Goal: Transaction & Acquisition: Purchase product/service

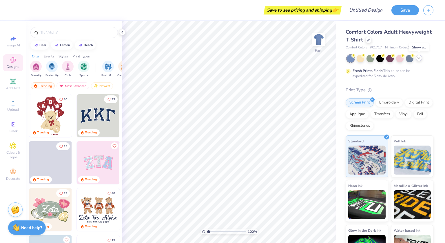
click at [419, 57] on icon at bounding box center [419, 58] width 5 height 5
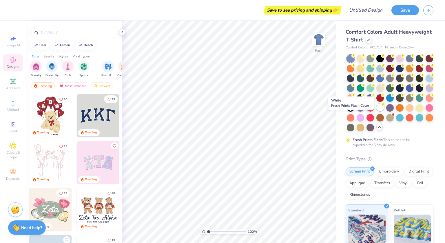
click at [376, 111] on div at bounding box center [380, 107] width 8 height 8
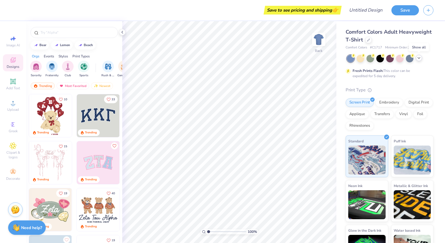
click at [420, 59] on icon at bounding box center [419, 58] width 5 height 5
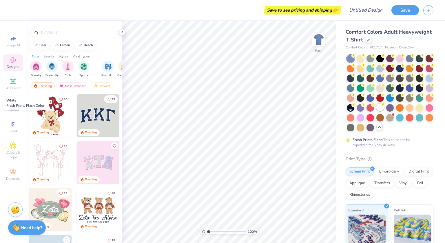
click at [376, 111] on div at bounding box center [380, 107] width 8 height 8
click at [63, 56] on div "Styles" at bounding box center [64, 56] width 10 height 5
click at [61, 55] on div "Styles" at bounding box center [64, 56] width 10 height 5
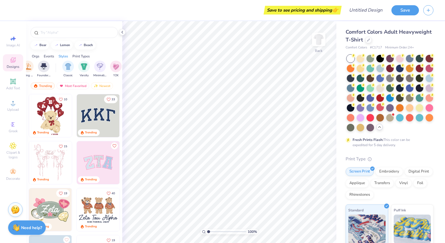
scroll to position [0, 304]
click at [82, 66] on img "filter for Y2K" at bounding box center [84, 66] width 6 height 7
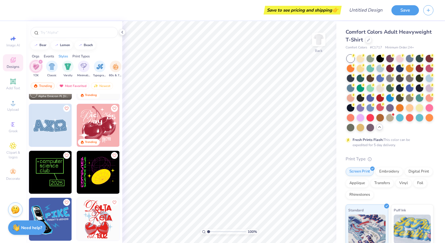
scroll to position [0, 0]
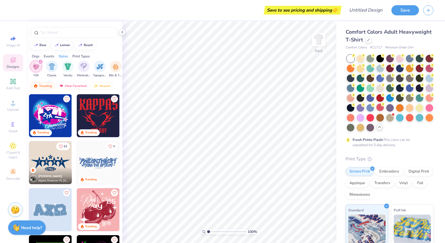
click at [33, 56] on div "Orgs" at bounding box center [36, 56] width 8 height 5
click at [34, 66] on img "filter for Sorority" at bounding box center [36, 66] width 7 height 7
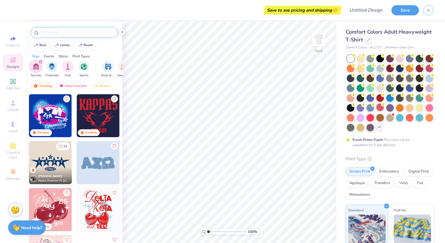
click at [52, 31] on input "text" at bounding box center [77, 33] width 74 height 6
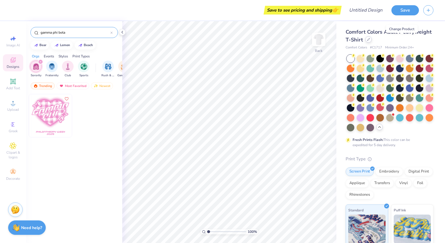
type input "gamma phi beta"
click at [370, 40] on icon at bounding box center [368, 39] width 3 height 3
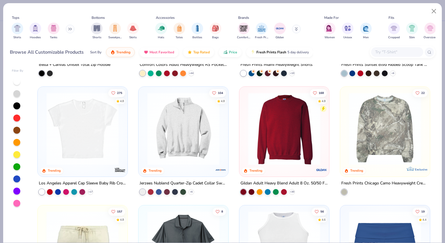
scroll to position [454, 0]
click at [96, 132] on img at bounding box center [82, 129] width 78 height 72
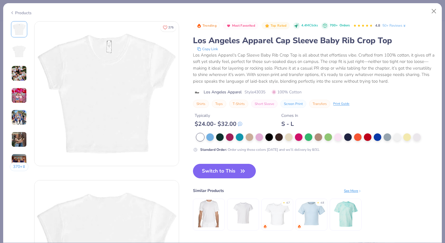
click at [15, 74] on img at bounding box center [19, 73] width 16 height 16
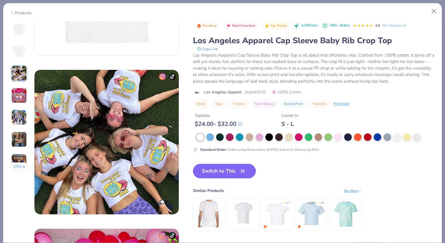
scroll to position [317, 0]
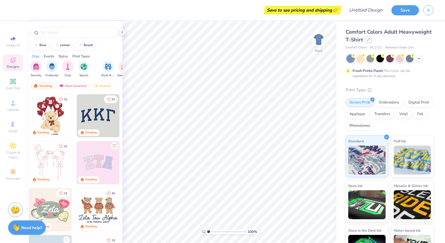
click at [372, 40] on div at bounding box center [368, 39] width 6 height 6
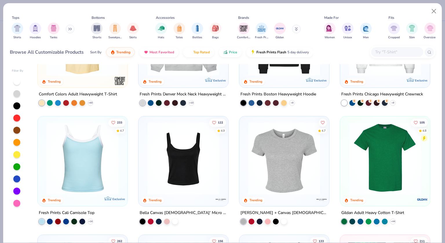
scroll to position [110, 0]
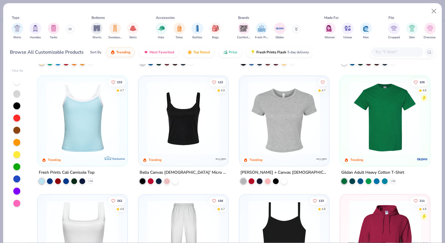
click at [286, 127] on img at bounding box center [284, 118] width 78 height 72
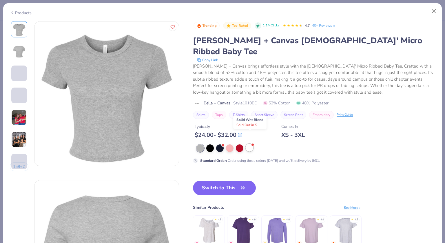
click at [248, 144] on div at bounding box center [250, 148] width 8 height 8
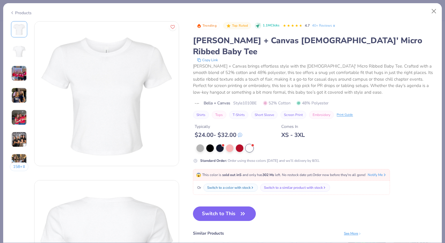
click at [19, 73] on img at bounding box center [19, 73] width 16 height 16
click at [206, 206] on button "Switch to This" at bounding box center [224, 213] width 63 height 14
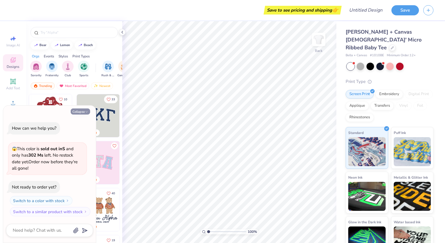
click at [85, 112] on icon "button" at bounding box center [86, 111] width 3 height 3
type textarea "x"
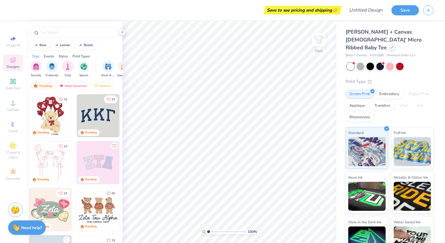
click at [392, 46] on icon at bounding box center [392, 47] width 3 height 3
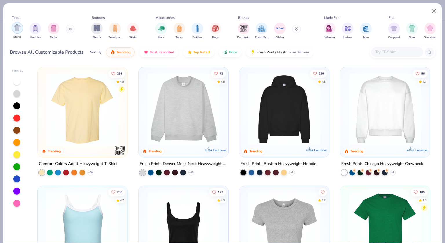
click at [16, 28] on img "filter for Shirts" at bounding box center [17, 27] width 7 height 7
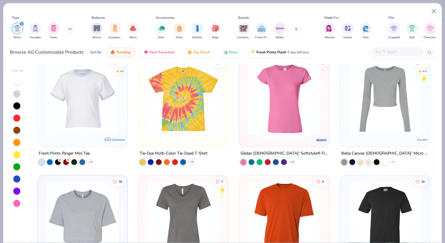
scroll to position [957, 0]
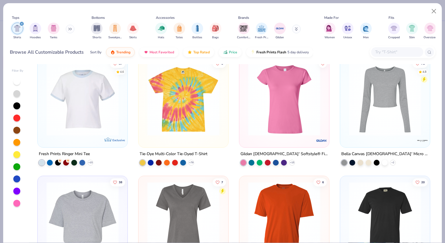
click at [91, 87] on img at bounding box center [82, 99] width 78 height 72
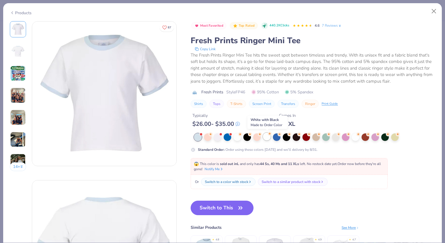
click at [268, 136] on div at bounding box center [267, 137] width 8 height 8
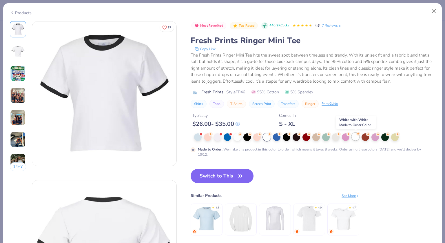
click at [357, 136] on div at bounding box center [356, 137] width 8 height 8
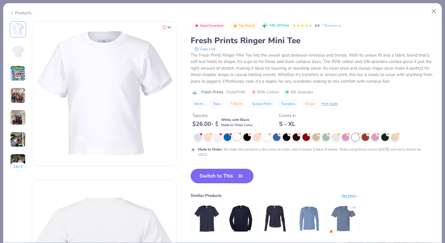
click at [239, 135] on div at bounding box center [237, 137] width 8 height 8
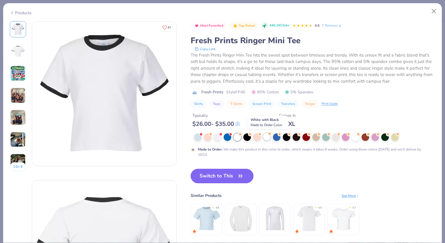
click at [266, 138] on div at bounding box center [267, 137] width 8 height 8
click at [15, 93] on img at bounding box center [18, 95] width 16 height 16
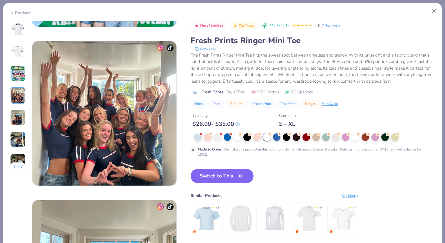
scroll to position [476, 0]
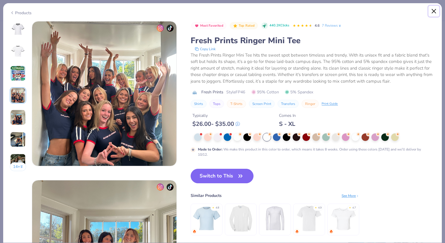
click at [432, 9] on button "Close" at bounding box center [433, 11] width 11 height 11
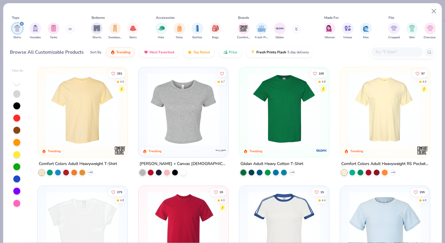
click at [401, 148] on div at bounding box center [385, 110] width 84 height 81
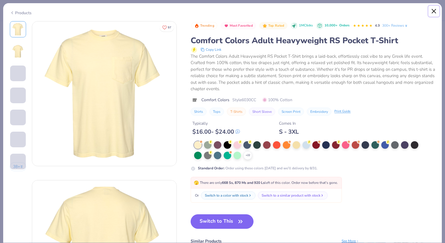
click at [437, 12] on button "Close" at bounding box center [433, 11] width 11 height 11
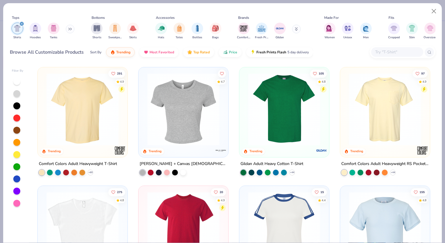
click at [382, 207] on img at bounding box center [385, 227] width 78 height 72
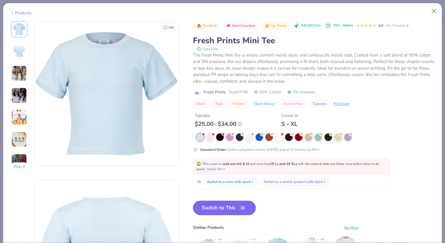
click at [22, 70] on img at bounding box center [19, 73] width 16 height 16
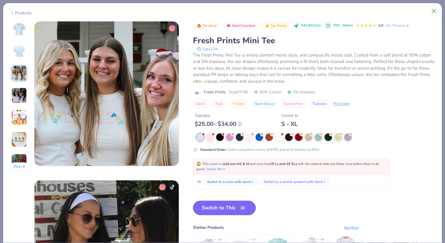
click at [19, 97] on img at bounding box center [19, 95] width 16 height 16
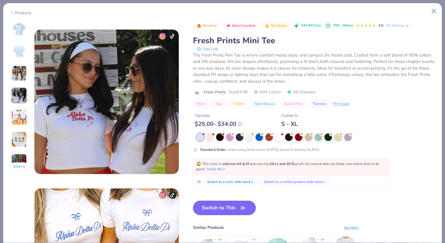
scroll to position [476, 0]
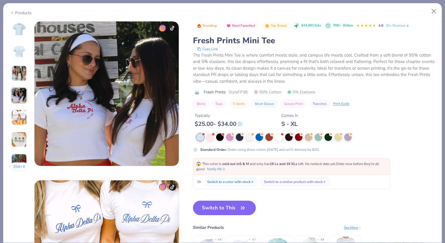
click at [21, 114] on img at bounding box center [19, 117] width 16 height 16
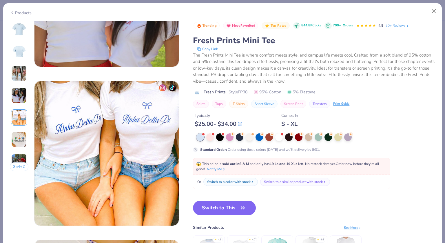
scroll to position [635, 0]
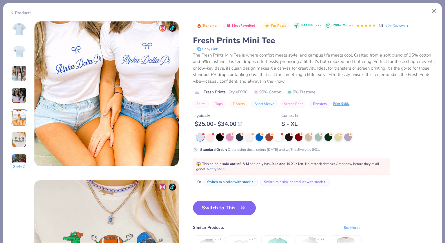
click at [20, 164] on button "354 +" at bounding box center [19, 166] width 19 height 9
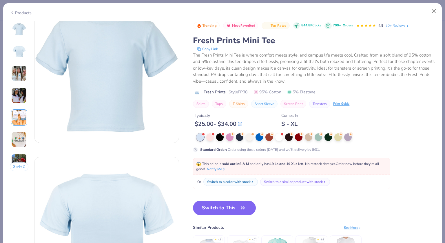
scroll to position [0, 0]
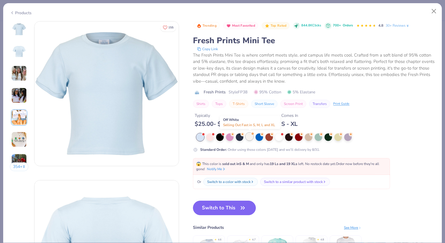
click at [250, 136] on div at bounding box center [250, 137] width 8 height 8
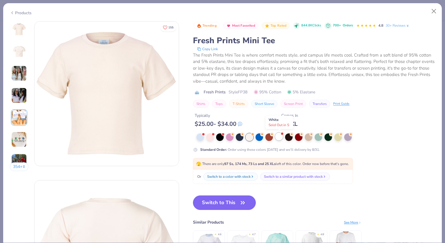
click at [280, 135] on div at bounding box center [279, 137] width 8 height 8
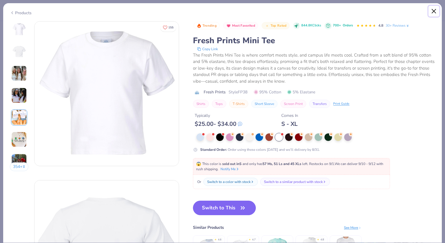
click at [433, 11] on button "Close" at bounding box center [433, 11] width 11 height 11
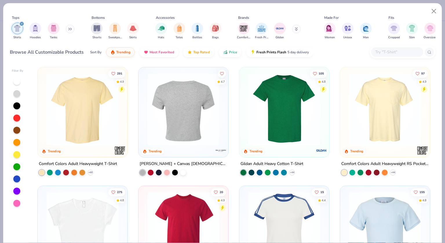
scroll to position [8, 0]
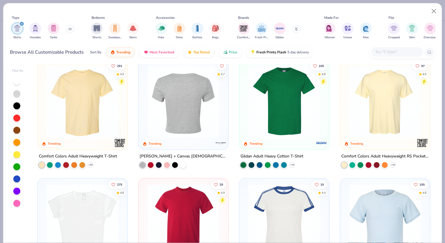
click at [183, 112] on img at bounding box center [183, 101] width 78 height 72
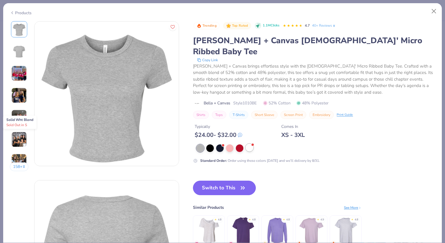
click at [249, 144] on div at bounding box center [250, 148] width 8 height 8
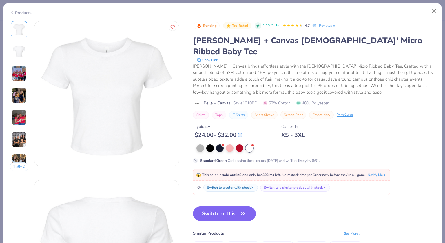
click at [16, 75] on img at bounding box center [19, 73] width 16 height 16
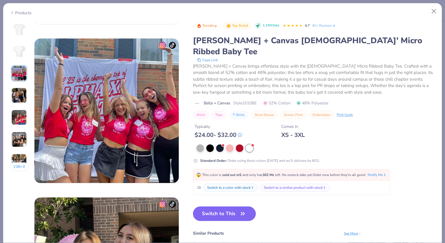
scroll to position [317, 0]
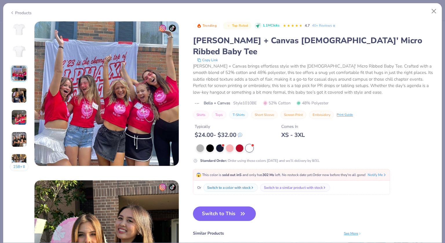
click at [19, 114] on img at bounding box center [19, 117] width 16 height 16
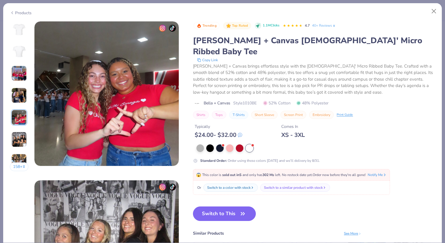
click at [18, 165] on button "158 +" at bounding box center [19, 166] width 19 height 9
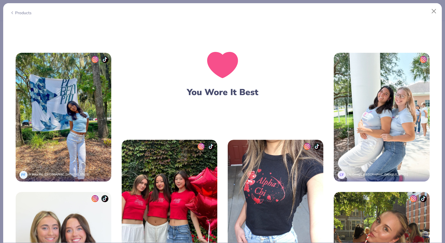
scroll to position [998, 0]
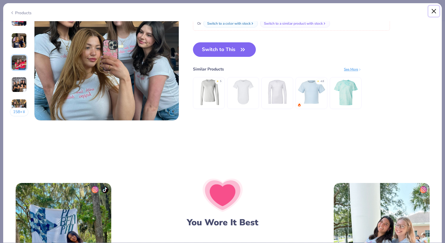
click at [432, 10] on button "Close" at bounding box center [433, 11] width 11 height 11
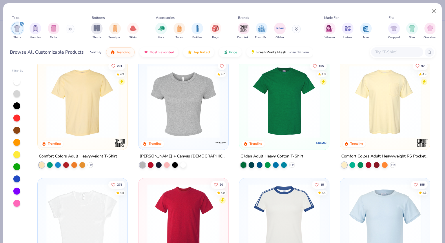
click at [183, 112] on img at bounding box center [183, 101] width 78 height 72
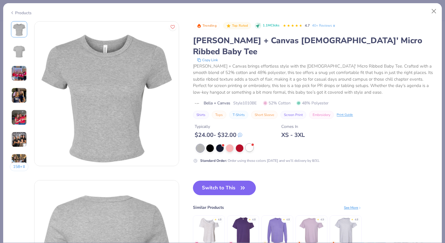
click at [250, 144] on div at bounding box center [250, 148] width 8 height 8
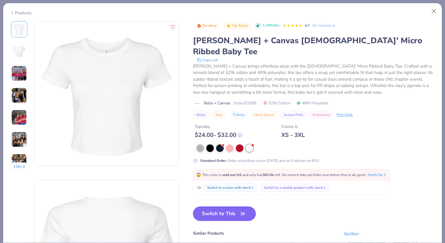
click at [233, 206] on button "Switch to This" at bounding box center [224, 213] width 63 height 14
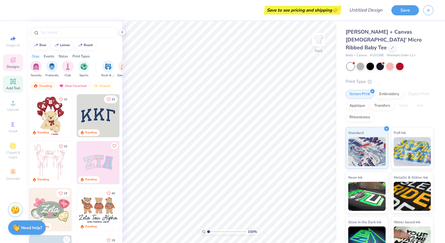
click at [13, 86] on span "Add Text" at bounding box center [13, 88] width 14 height 5
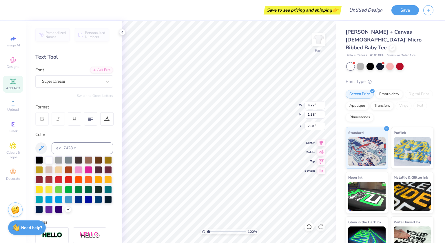
scroll to position [5, 1]
type textarea "T"
type textarea "gamma phi beta"
click at [64, 81] on div "Super Dream" at bounding box center [71, 81] width 61 height 9
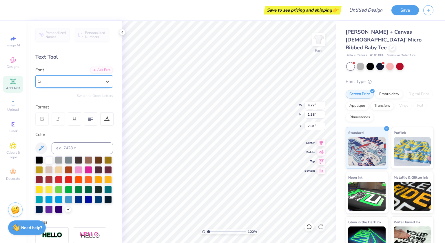
click at [65, 84] on span "Super Dream" at bounding box center [53, 81] width 23 height 7
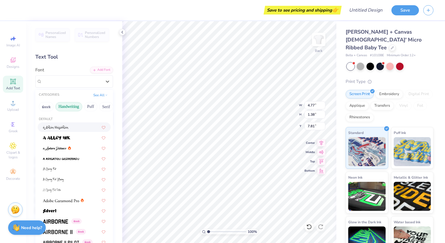
click at [65, 107] on button "Handwriting" at bounding box center [68, 106] width 27 height 9
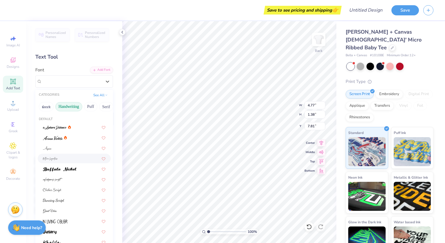
click at [59, 155] on div at bounding box center [74, 158] width 63 height 6
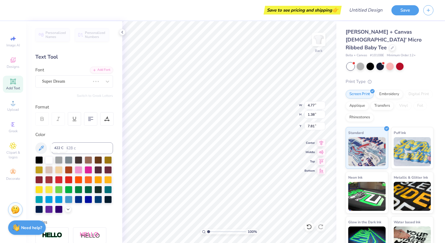
scroll to position [5, 2]
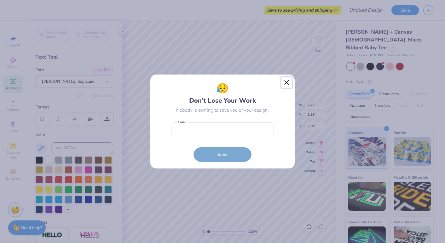
click at [286, 83] on button "Close" at bounding box center [286, 82] width 11 height 11
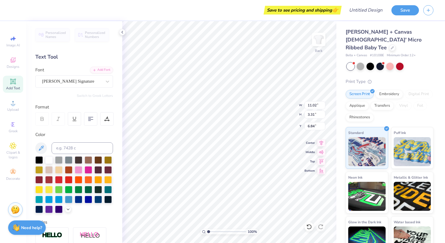
type input "11.02"
type input "3.31"
type input "6.84"
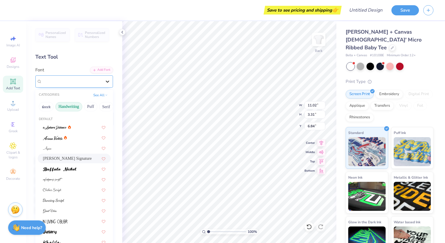
click at [105, 78] on icon at bounding box center [108, 81] width 6 height 6
click at [64, 179] on div at bounding box center [74, 179] width 63 height 6
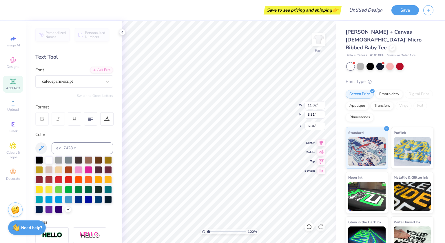
type input "3.64"
type input "1.03"
click at [82, 169] on div at bounding box center [79, 169] width 8 height 8
type input "2.48"
type input "4.85"
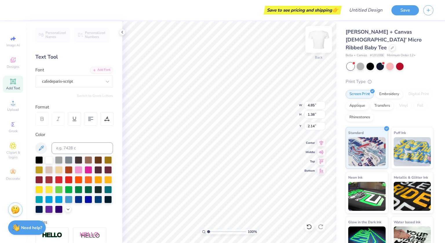
type input "1.38"
type input "2.31"
type input "6.41"
type input "1.82"
type input "2.09"
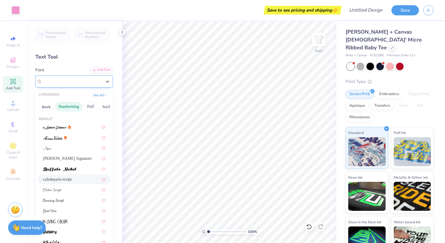
click at [72, 82] on div "cafedeparis-script" at bounding box center [71, 81] width 61 height 9
click at [10, 83] on icon at bounding box center [13, 81] width 6 height 6
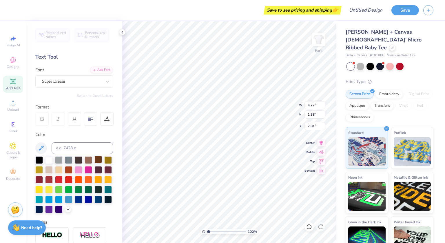
click at [97, 158] on div at bounding box center [98, 160] width 8 height 8
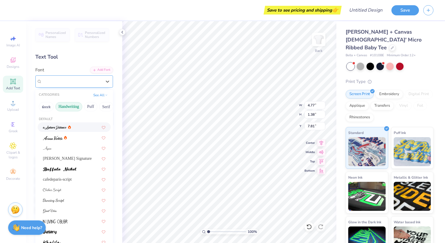
click at [76, 84] on div "Super Dream" at bounding box center [71, 81] width 61 height 9
click at [50, 105] on button "Serif" at bounding box center [50, 106] width 14 height 9
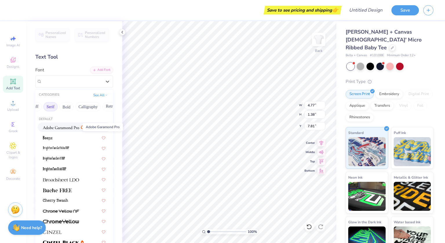
click at [72, 126] on img at bounding box center [61, 127] width 36 height 4
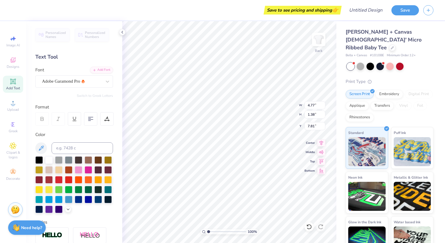
type input "4.99"
type input "1.37"
type textarea "T"
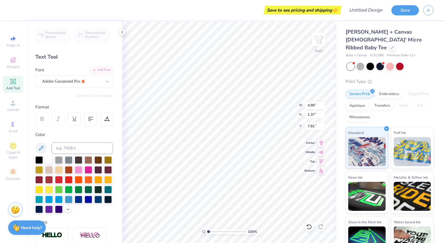
type textarea "est. 1874"
type input "2.79"
type input "0.62"
type input "3.91"
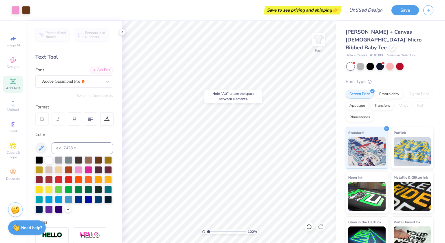
click at [422, 68] on div "Bella + Canvas Ladies' Micro Ribbed Baby Tee Bella + Canvas # 1010BE Minimum Or…" at bounding box center [390, 143] width 88 height 230
type input "7.17"
type input "2.04"
type input "1.98"
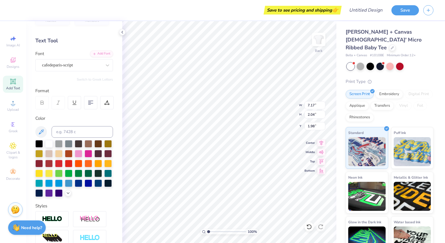
scroll to position [0, 0]
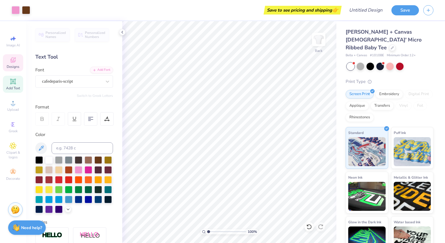
click at [13, 60] on icon at bounding box center [13, 59] width 7 height 7
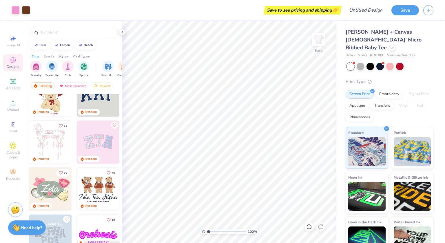
scroll to position [21, 0]
click at [45, 135] on img at bounding box center [50, 141] width 43 height 43
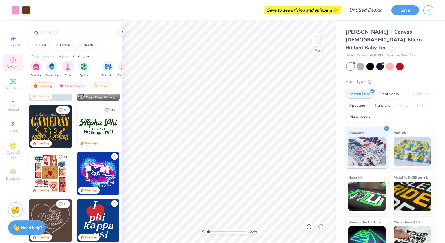
scroll to position [160, 0]
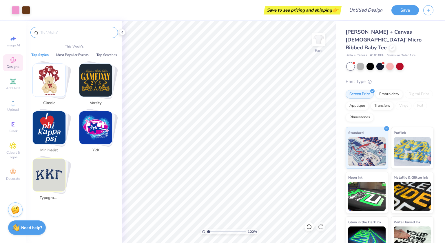
click at [51, 34] on input "text" at bounding box center [77, 33] width 74 height 6
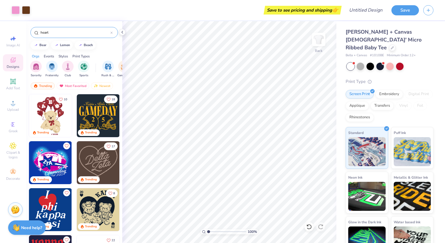
type input "heart"
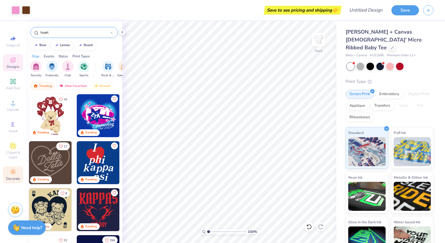
click at [13, 175] on div "Decorate" at bounding box center [13, 174] width 20 height 17
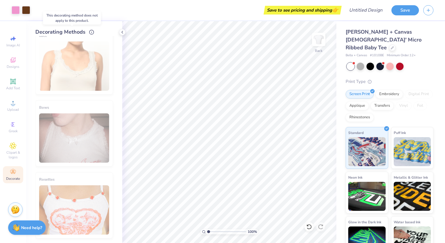
scroll to position [299, 0]
click at [17, 149] on div "Clipart & logos" at bounding box center [13, 151] width 20 height 22
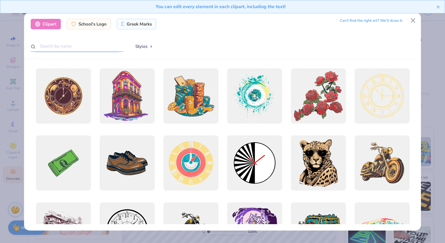
click at [83, 46] on input "text" at bounding box center [77, 46] width 93 height 11
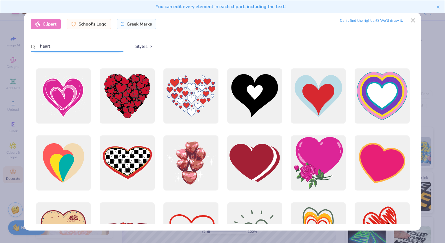
click at [40, 46] on input "heart" at bounding box center [77, 46] width 93 height 11
type input "brown heart"
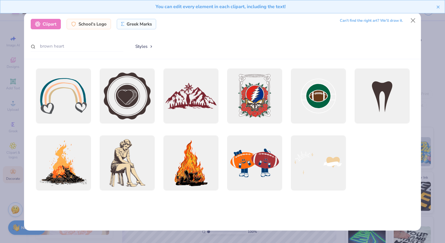
click at [393, 18] on div "Can’t find the right art? We’ll draw it." at bounding box center [371, 21] width 63 height 10
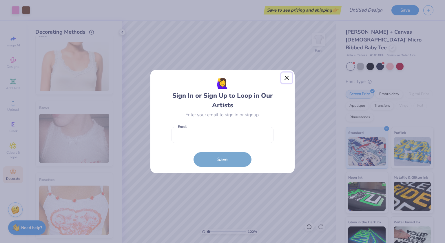
click at [286, 77] on button "Close" at bounding box center [286, 77] width 11 height 11
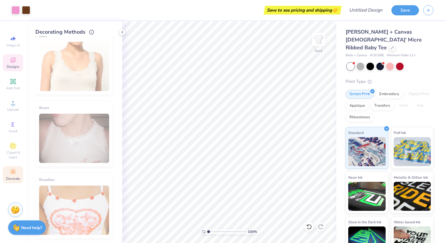
click at [13, 67] on span "Designs" at bounding box center [13, 66] width 13 height 5
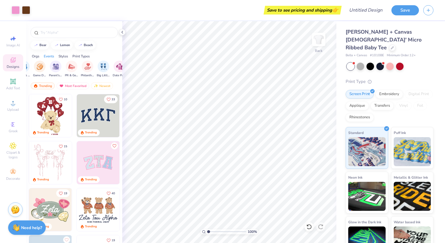
scroll to position [0, 103]
click at [15, 42] on div "Image AI" at bounding box center [13, 41] width 20 height 17
select select "4"
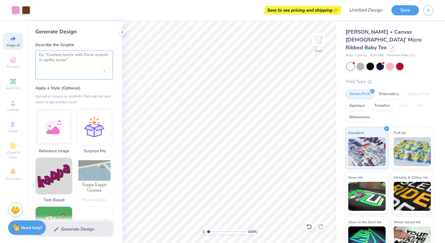
click at [78, 60] on textarea at bounding box center [74, 59] width 70 height 14
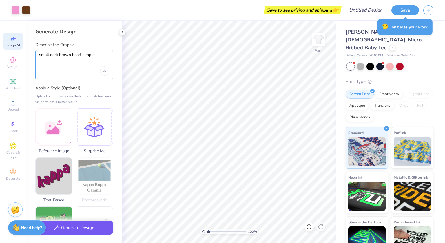
type textarea "small dark brown heart simple"
click at [83, 227] on button "Generate Design" at bounding box center [74, 227] width 78 height 14
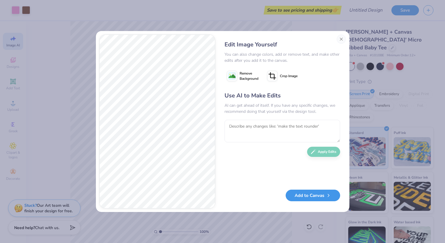
click at [317, 194] on button "Add to Canvas" at bounding box center [313, 195] width 54 height 12
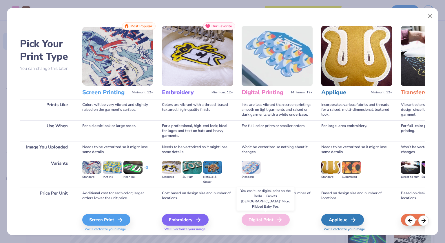
click at [269, 221] on div "Digital Print" at bounding box center [266, 220] width 48 height 12
click at [429, 15] on button "Close" at bounding box center [430, 15] width 11 height 11
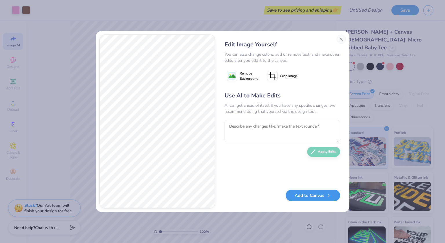
click at [319, 195] on button "Add to Canvas" at bounding box center [313, 195] width 54 height 12
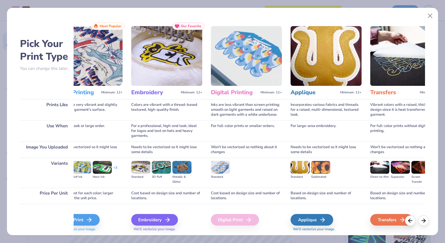
scroll to position [0, 0]
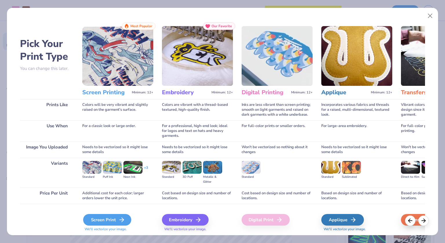
click at [110, 218] on div "Screen Print" at bounding box center [107, 220] width 48 height 12
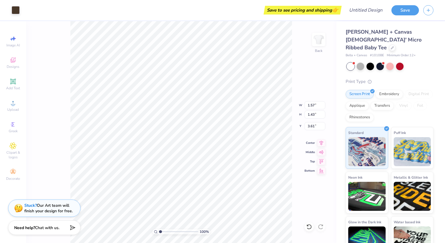
type input "1.57"
type input "1.43"
type input "2.29"
click at [155, 113] on li "Copy" at bounding box center [166, 112] width 45 height 11
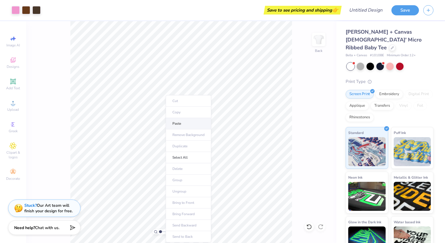
click at [186, 125] on li "Paste" at bounding box center [188, 123] width 45 height 11
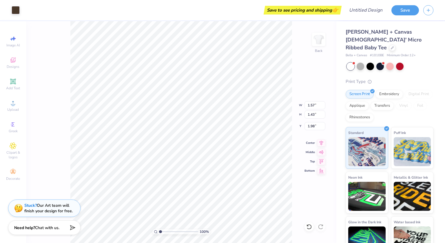
type input "1.98"
click at [26, 9] on div at bounding box center [26, 10] width 8 height 8
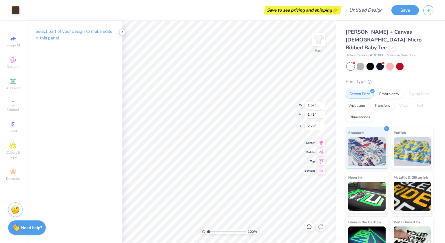
click at [123, 32] on icon at bounding box center [122, 32] width 5 height 5
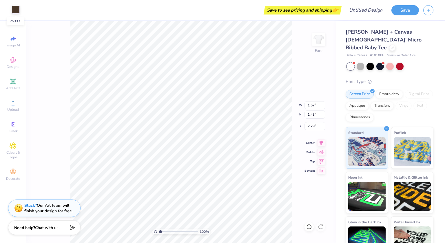
click at [16, 9] on div at bounding box center [16, 10] width 8 height 8
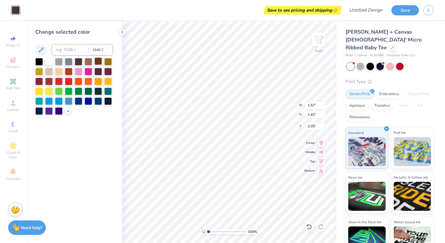
click at [98, 62] on div at bounding box center [98, 61] width 8 height 8
type input "1.98"
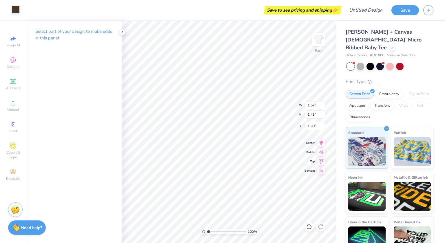
click at [15, 9] on div at bounding box center [16, 10] width 8 height 8
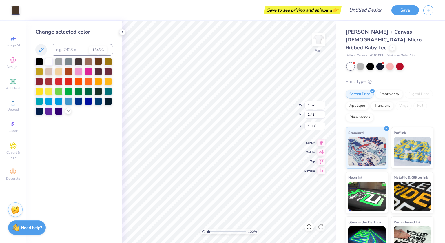
click at [97, 61] on div at bounding box center [98, 61] width 8 height 8
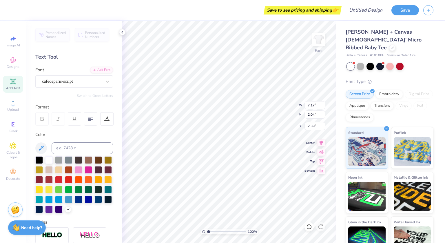
type input "2.39"
click at [280, 115] on div "100 % Back W 7.17 7.17 " H 2.04 2.04 " Y 2.39 2.39 " Center Middle Top Bottom" at bounding box center [229, 132] width 214 height 222
type input "2.48"
type input "4.43"
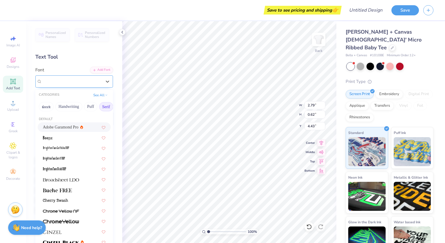
click at [93, 81] on div "Adobe Garamond Pro" at bounding box center [71, 81] width 61 height 9
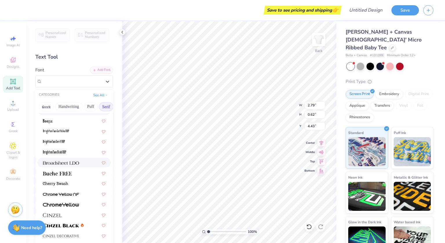
scroll to position [17, 0]
click at [63, 164] on img at bounding box center [61, 163] width 36 height 4
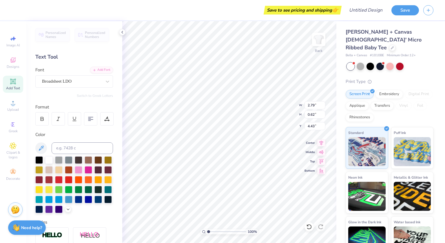
type input "3.42"
type input "0.54"
type input "4.47"
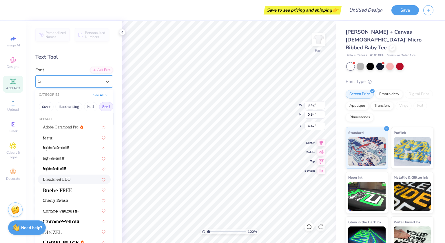
click at [88, 81] on div "Broadsheet LDO" at bounding box center [71, 81] width 61 height 9
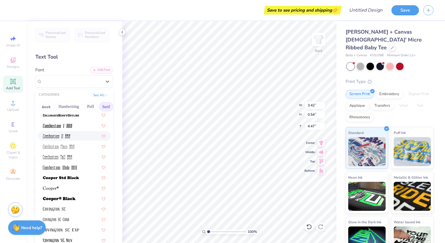
scroll to position [253, 0]
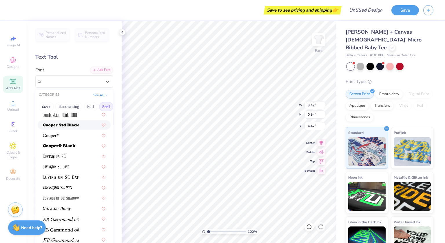
click at [56, 124] on img at bounding box center [61, 125] width 36 height 4
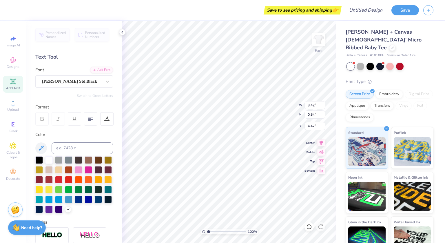
type input "3.76"
type input "0.63"
type input "4.42"
click at [84, 82] on div "Cooper Std Black" at bounding box center [71, 81] width 61 height 9
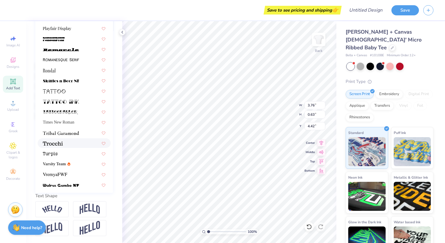
scroll to position [648, 0]
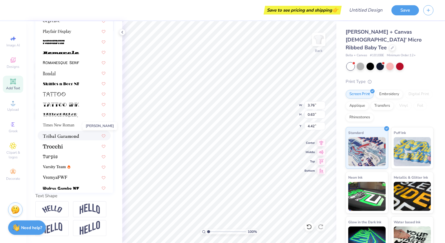
click at [71, 134] on img at bounding box center [61, 136] width 36 height 4
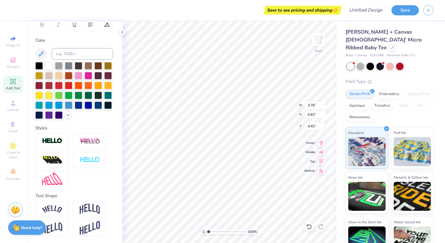
type input "2.76"
type input "0.59"
type input "4.44"
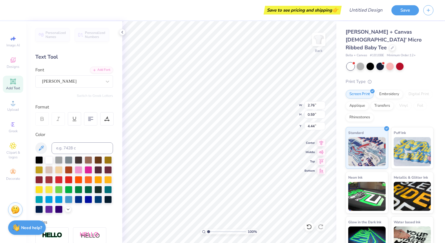
type input "7.17"
type input "2.04"
type input "2.39"
click at [76, 80] on div "cafedeparis-script" at bounding box center [71, 81] width 61 height 9
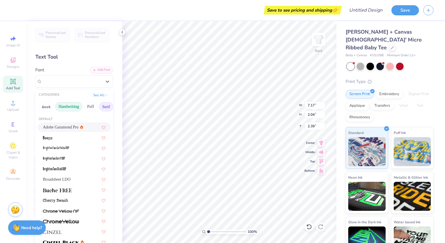
click at [67, 105] on button "Handwriting" at bounding box center [68, 106] width 27 height 9
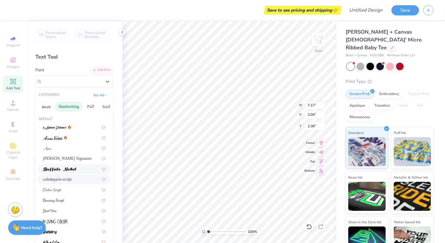
click at [73, 167] on img at bounding box center [60, 169] width 34 height 4
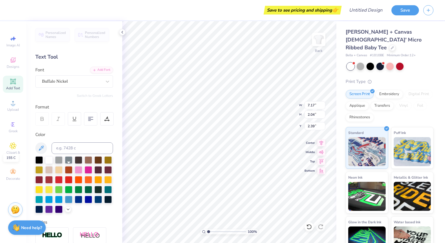
type input "11.02"
type input "1.17"
type input "2.83"
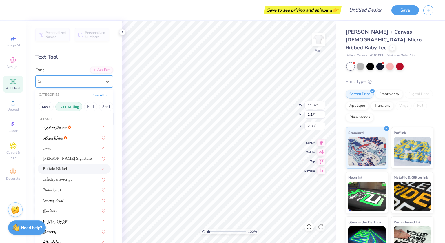
click at [73, 81] on div "Buffalo Nickel" at bounding box center [71, 81] width 61 height 9
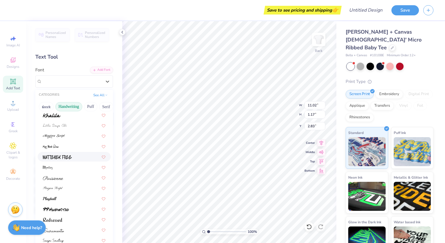
scroll to position [127, 0]
click at [64, 176] on div at bounding box center [74, 177] width 63 height 6
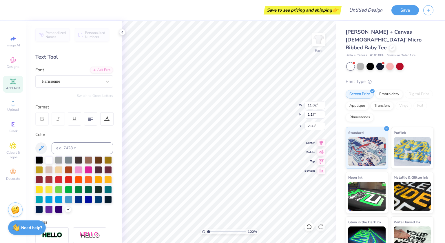
type input "9.62"
type input "1.95"
type input "2.43"
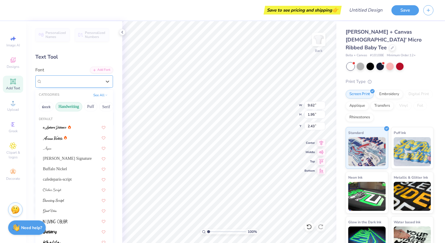
click at [74, 79] on div "Parisienne" at bounding box center [71, 81] width 61 height 9
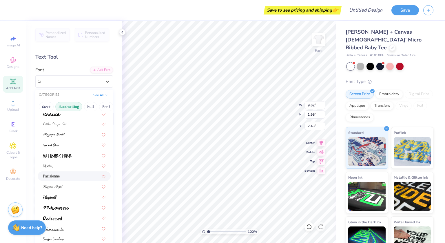
scroll to position [131, 0]
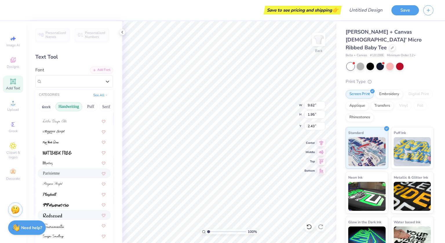
click at [63, 214] on div at bounding box center [74, 215] width 63 height 6
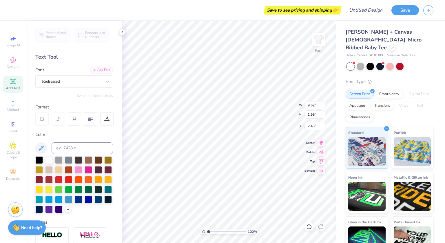
type input "9.05"
type input "1.55"
type input "2.63"
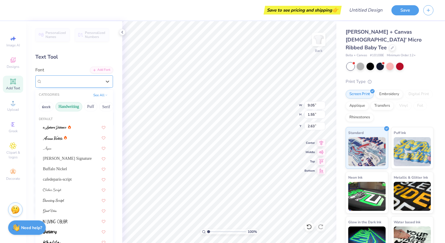
click at [72, 78] on div "Redressed" at bounding box center [71, 81] width 61 height 9
click at [68, 106] on button "Calligraphy" at bounding box center [61, 106] width 25 height 9
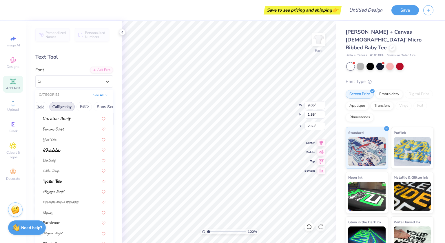
scroll to position [133, 0]
click at [63, 125] on div at bounding box center [74, 130] width 73 height 10
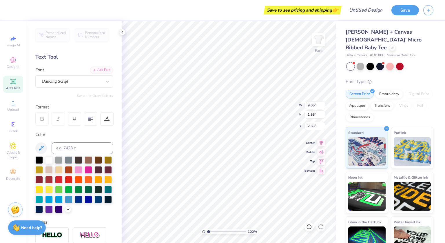
type input "9.39"
type input "1.64"
type input "2.59"
type input "1.57"
type input "1.43"
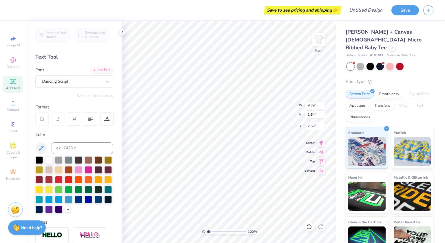
type input "2.48"
type input "9.39"
type input "1.64"
type input "2.59"
click at [391, 62] on div at bounding box center [390, 66] width 8 height 8
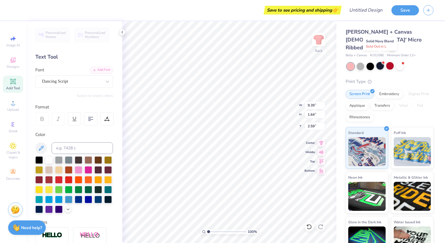
click at [381, 62] on div at bounding box center [380, 66] width 8 height 8
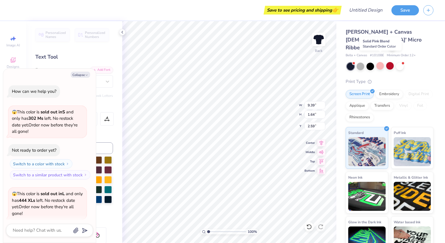
scroll to position [45, 0]
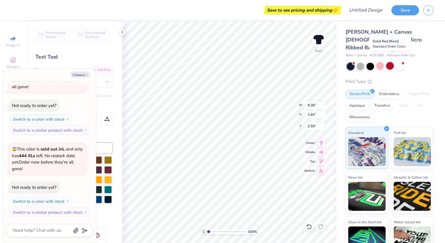
click at [392, 62] on div at bounding box center [390, 66] width 8 height 8
click at [388, 62] on div at bounding box center [390, 66] width 8 height 8
click at [99, 51] on div "Personalized Names Personalized Numbers Text Tool Add Font Font Dancing Script …" at bounding box center [74, 132] width 96 height 222
click at [77, 76] on button "Collapse" at bounding box center [80, 75] width 19 height 6
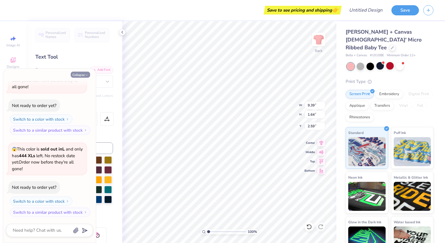
type textarea "x"
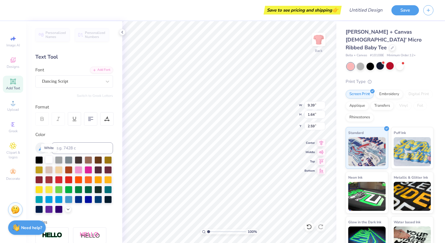
click at [49, 158] on div at bounding box center [49, 160] width 8 height 8
type input "2.48"
type input "7.12"
type input "1.24"
type input "2.38"
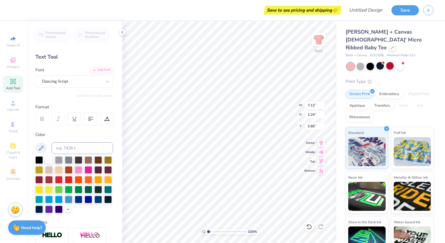
type input "2.66"
click at [401, 62] on div at bounding box center [400, 66] width 8 height 8
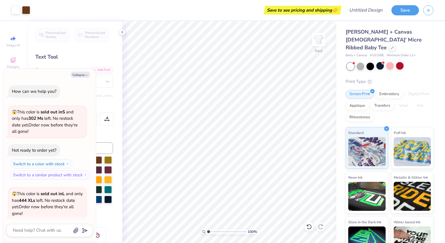
scroll to position [127, 0]
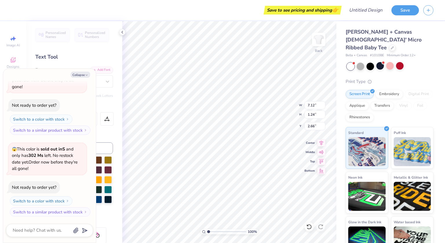
click at [76, 50] on div "Personalized Names Personalized Numbers Text Tool Add Font Font Dancing Script …" at bounding box center [74, 132] width 96 height 222
click at [83, 78] on div "Collapse How can we help you? 😱 This color is sold out in S and only has 302 Ms…" at bounding box center [49, 156] width 93 height 174
click at [82, 74] on button "Collapse" at bounding box center [80, 75] width 19 height 6
type textarea "x"
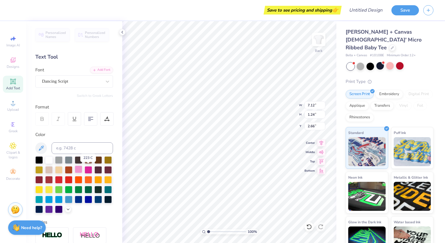
click at [82, 168] on div at bounding box center [79, 169] width 8 height 8
type input "4.26"
type input "7.12"
type input "1.24"
type input "2.66"
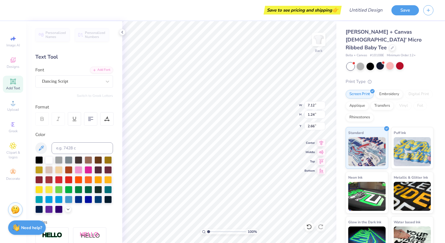
type input "1.57"
type input "1.43"
type input "2.48"
type input "2.76"
type input "0.59"
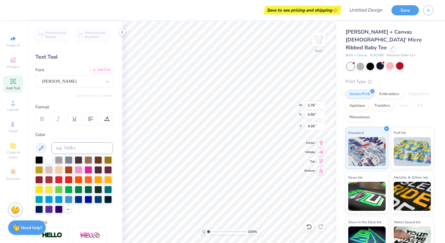
type input "4.26"
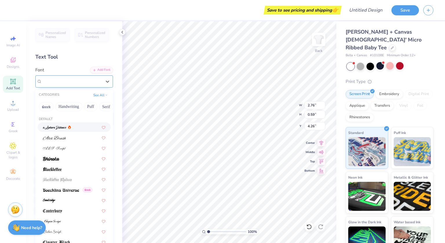
click at [92, 80] on div "Tribal Garamond" at bounding box center [71, 81] width 61 height 9
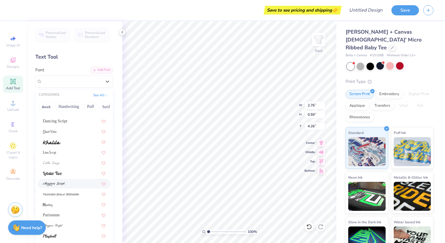
scroll to position [25, 0]
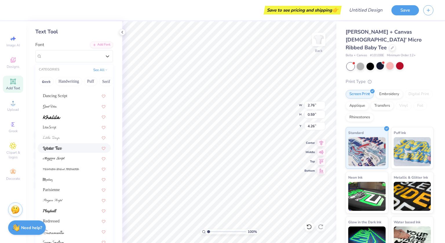
click at [62, 147] on img at bounding box center [52, 148] width 19 height 4
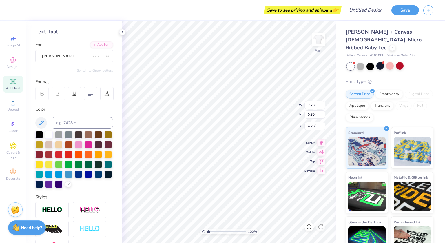
type input "7.12"
type input "1.24"
type input "2.66"
click at [96, 53] on div "Lobster Two" at bounding box center [71, 56] width 61 height 9
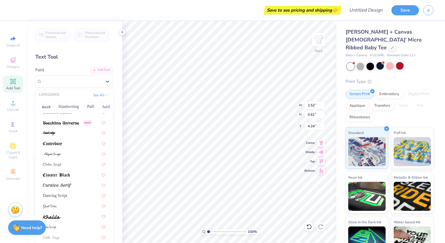
scroll to position [67, 0]
click at [61, 194] on span "Dancing Script" at bounding box center [55, 195] width 24 height 6
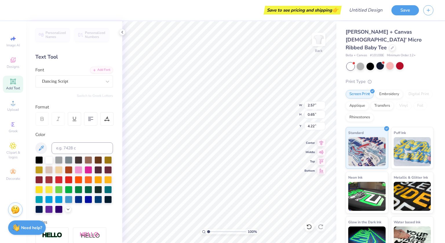
type input "2.57"
type input "0.65"
type input "4.22"
click at [100, 159] on div at bounding box center [98, 160] width 8 height 8
type input "1.57"
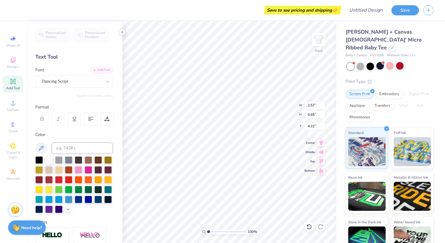
type input "1.43"
type input "2.48"
click at [82, 168] on div at bounding box center [79, 169] width 8 height 8
type input "2.57"
type input "0.65"
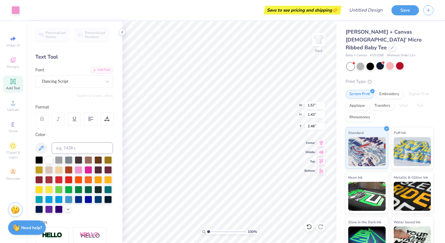
type input "4.22"
click at [99, 160] on div at bounding box center [98, 160] width 8 height 8
type input "7.12"
type input "1.24"
type input "2.66"
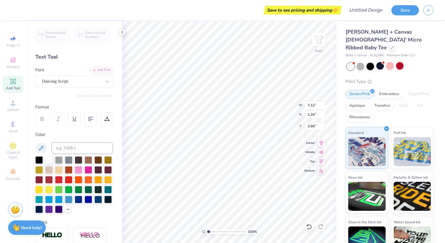
type input "1.57"
type input "1.43"
type input "2.48"
click at [14, 8] on div at bounding box center [16, 10] width 8 height 8
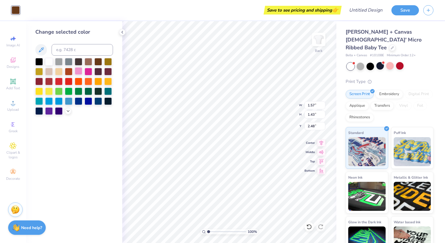
click at [81, 72] on div at bounding box center [79, 71] width 8 height 8
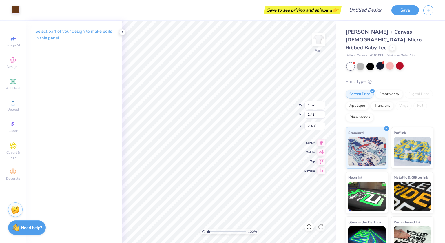
click at [13, 10] on div at bounding box center [16, 10] width 8 height 8
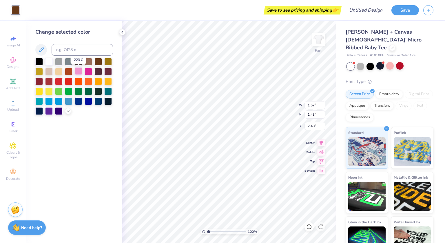
click at [78, 71] on div at bounding box center [79, 71] width 8 height 8
click at [108, 11] on div "Save to see pricing and shipping 👉" at bounding box center [182, 10] width 316 height 20
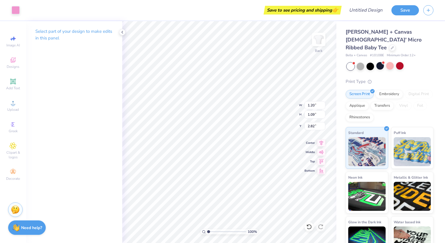
type input "1.20"
type input "1.09"
type input "2.82"
type input "1.57"
type input "1.43"
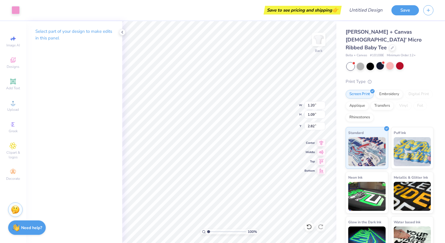
type input "2.48"
type input "1.20"
type input "1.09"
type input "2.82"
click at [28, 10] on div at bounding box center [26, 10] width 8 height 8
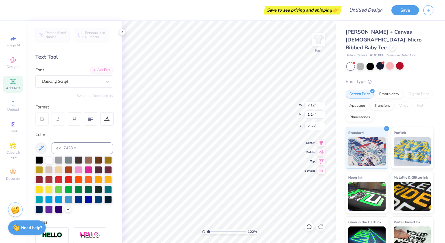
type input "1.20"
type input "1.09"
type input "2.82"
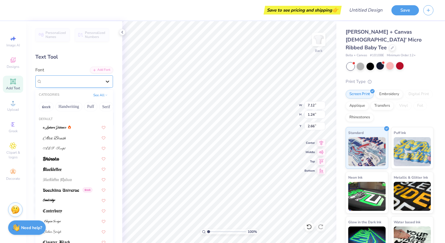
click at [102, 81] on div at bounding box center [107, 81] width 10 height 10
click at [67, 147] on div at bounding box center [74, 148] width 63 height 6
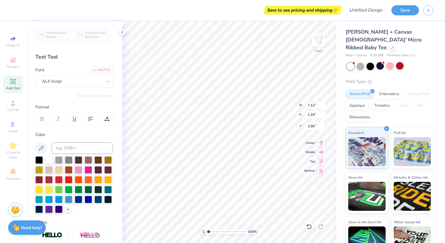
type input "6.89"
type input "1.16"
type input "2.82"
click at [81, 83] on div "Dancing Script" at bounding box center [71, 81] width 61 height 9
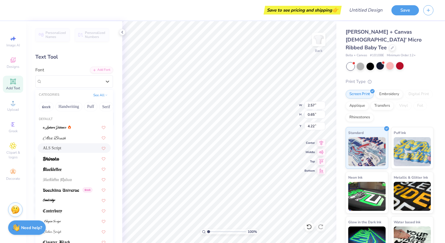
click at [67, 146] on div "ALS Script" at bounding box center [74, 148] width 63 height 6
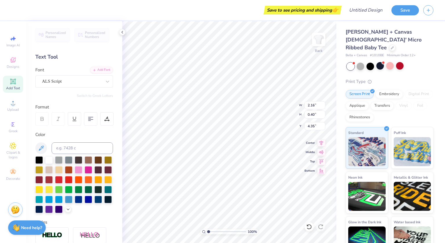
type input "2.16"
type input "0.40"
type input "4.35"
type input "4.22"
type input "1.01"
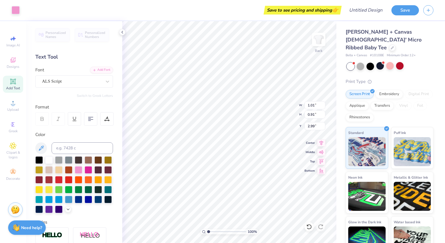
type input "0.91"
type input "2.99"
type input "1.20"
type input "1.09"
type input "2.82"
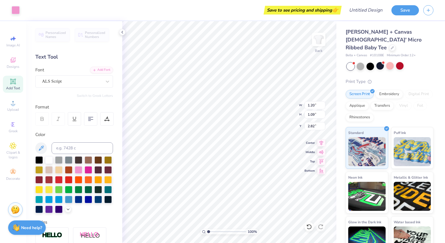
type input "6.89"
type input "1.16"
type input "1.01"
type input "0.91"
type input "2.99"
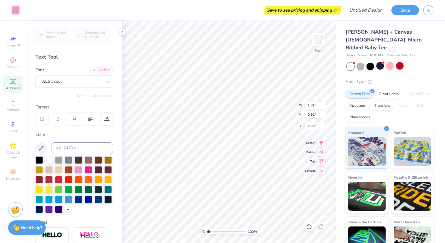
type input "1.01"
type input "0.92"
type input "2.99"
type input "3.00"
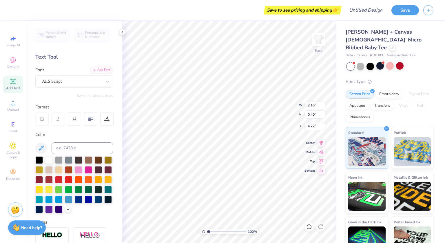
type textarea "since 1874"
type input "4.19"
click at [71, 81] on div "ALS Script" at bounding box center [71, 81] width 61 height 9
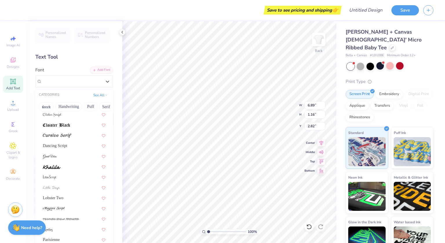
scroll to position [142, 0]
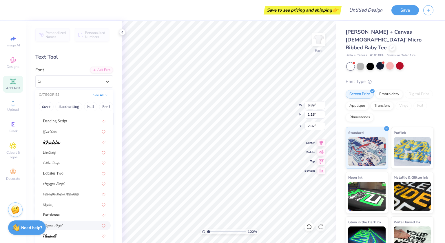
click at [67, 223] on div at bounding box center [74, 225] width 63 height 6
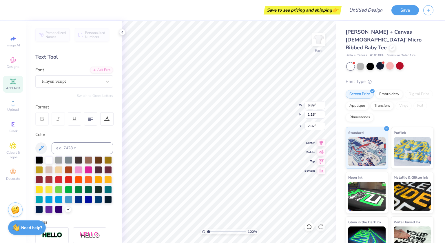
type input "7.77"
type input "1.46"
type input "2.67"
click at [85, 82] on div "Pinyon Script" at bounding box center [71, 81] width 61 height 9
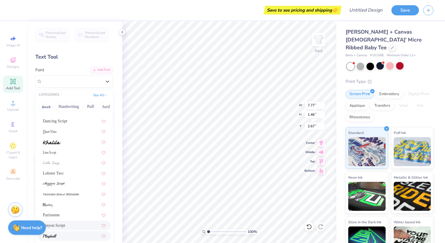
click at [66, 235] on div at bounding box center [74, 236] width 63 height 6
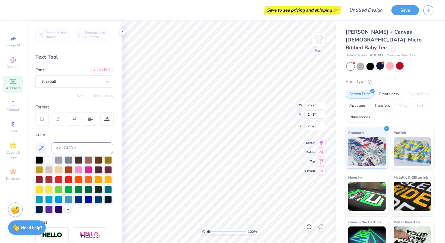
type input "7.52"
type input "1.24"
type input "2.78"
click at [82, 83] on div "Playball" at bounding box center [71, 81] width 61 height 9
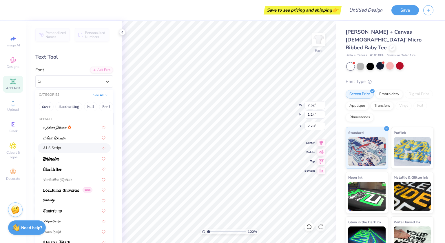
click at [61, 148] on span "ALS Script" at bounding box center [52, 148] width 18 height 6
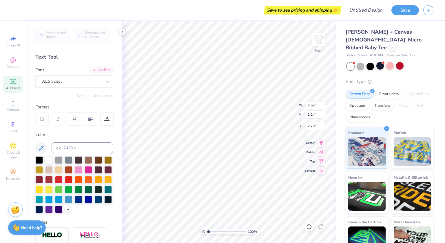
type input "6.89"
type input "1.16"
type input "2.82"
click at [15, 11] on div at bounding box center [16, 10] width 8 height 8
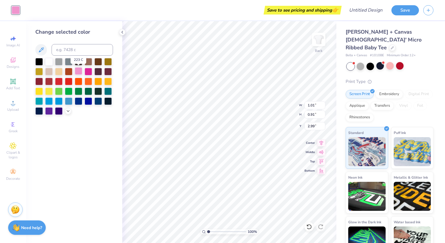
click at [79, 73] on div at bounding box center [79, 71] width 8 height 8
click at [318, 41] on img at bounding box center [318, 39] width 23 height 23
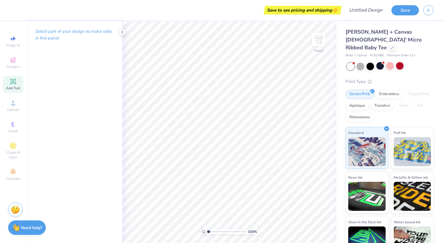
click at [11, 81] on icon at bounding box center [13, 81] width 6 height 6
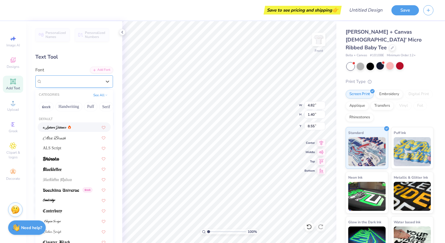
click at [65, 85] on div "Super Dream" at bounding box center [74, 81] width 78 height 12
click at [73, 108] on button "Handwriting" at bounding box center [68, 106] width 27 height 9
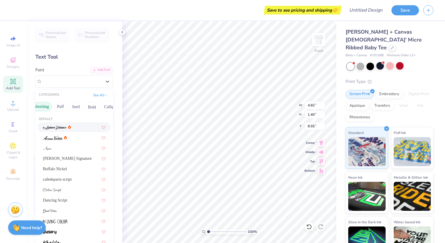
scroll to position [0, 46]
click at [98, 104] on button "Calligraphy" at bounding box center [97, 106] width 25 height 9
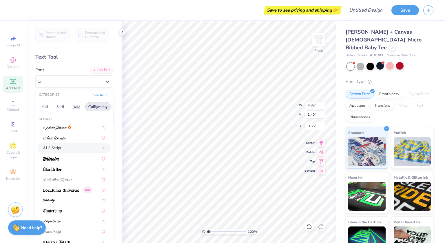
click at [69, 146] on div "ALS Script" at bounding box center [74, 148] width 63 height 6
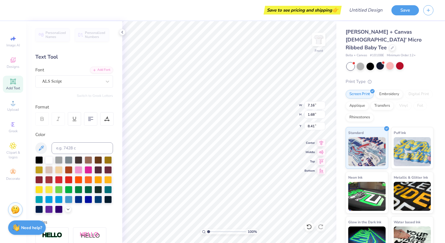
type input "7.16"
type input "1.68"
type input "8.41"
click at [96, 160] on div at bounding box center [98, 160] width 8 height 8
click at [84, 84] on div "ALS Script" at bounding box center [71, 81] width 61 height 9
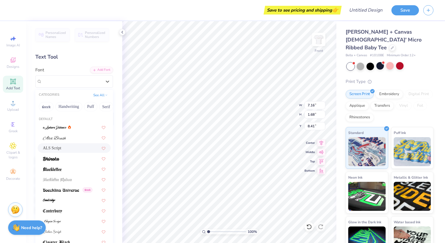
click at [89, 56] on div "Text Tool" at bounding box center [74, 57] width 78 height 8
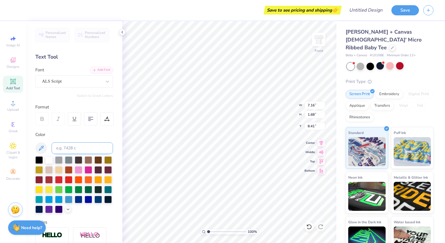
scroll to position [5, 1]
type textarea "T"
type textarea "building strong girls since 1874!"
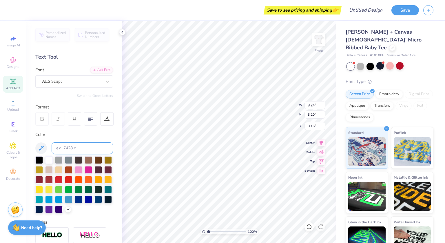
type input "8.24"
type input "3.20"
type input "3.29"
type textarea "building strong girls since 1874!"
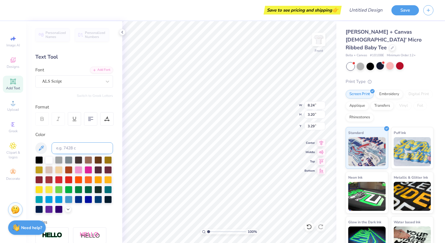
scroll to position [5, 1]
click at [319, 45] on img at bounding box center [318, 39] width 23 height 23
click at [210, 113] on li "Copy" at bounding box center [216, 112] width 45 height 11
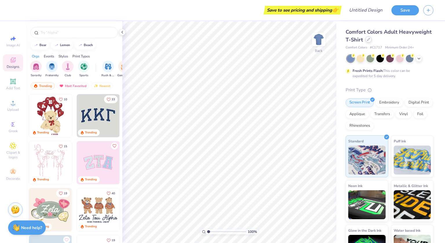
click at [370, 39] on icon at bounding box center [368, 39] width 2 height 2
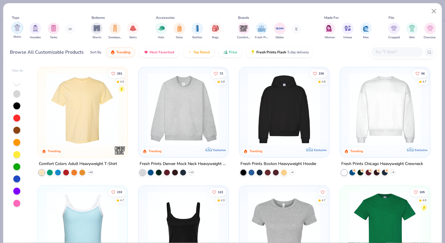
click at [17, 28] on img "filter for Shirts" at bounding box center [17, 27] width 7 height 7
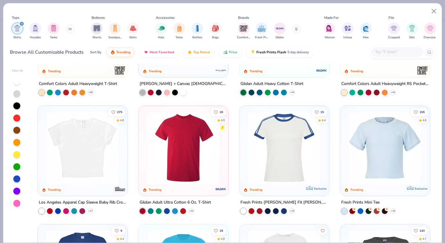
scroll to position [80, 0]
click at [379, 173] on img at bounding box center [385, 148] width 78 height 72
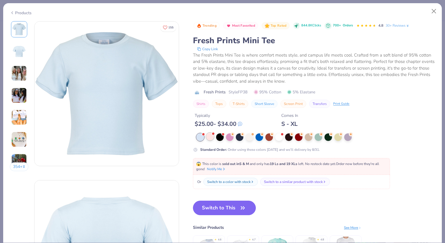
click at [210, 135] on div at bounding box center [210, 137] width 8 height 8
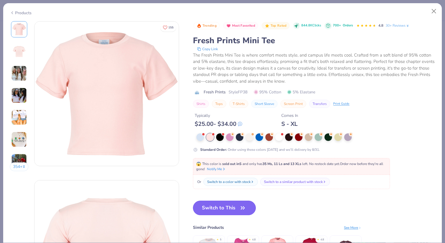
click at [233, 208] on button "Switch to This" at bounding box center [224, 207] width 63 height 14
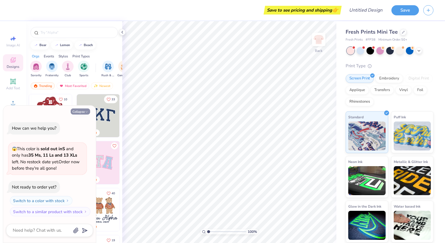
click at [78, 111] on button "Collapse" at bounding box center [80, 111] width 19 height 6
type textarea "x"
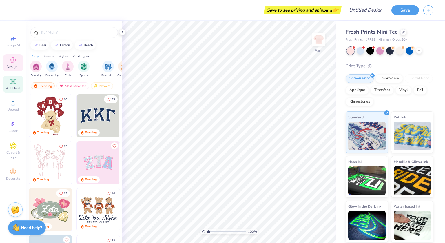
click at [14, 80] on icon at bounding box center [13, 81] width 4 height 4
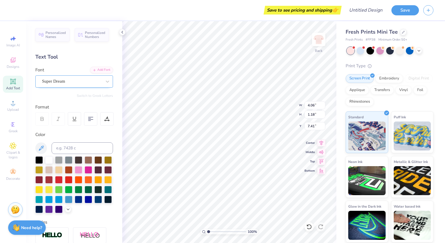
click at [78, 83] on div "Super Dream" at bounding box center [71, 81] width 61 height 9
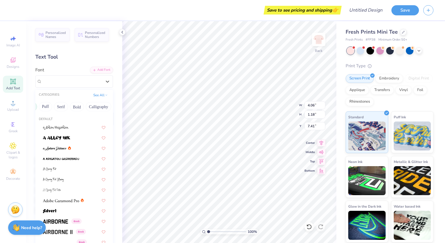
scroll to position [0, 52]
click at [89, 105] on button "Calligraphy" at bounding box center [91, 106] width 25 height 9
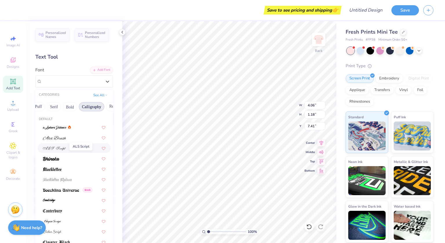
click at [63, 146] on img at bounding box center [54, 148] width 23 height 4
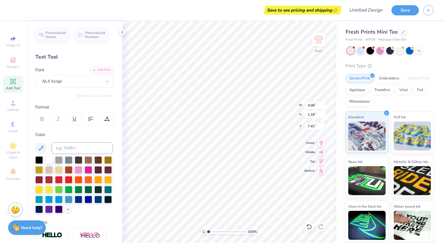
type input "6.03"
type input "1.42"
type input "7.29"
click at [96, 161] on div at bounding box center [98, 160] width 8 height 8
click at [75, 149] on input at bounding box center [82, 148] width 61 height 12
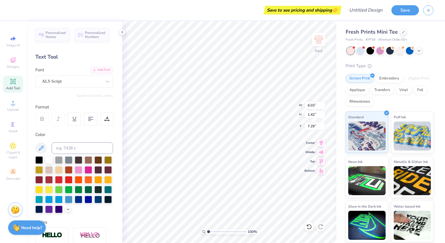
scroll to position [5, 1]
type textarea "T"
type textarea "gamma phi beta"
click at [48, 159] on div at bounding box center [49, 160] width 8 height 8
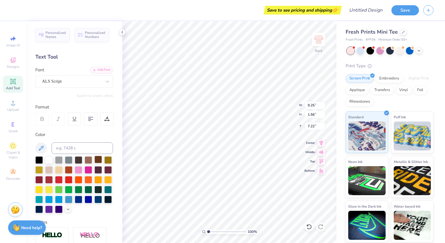
click at [100, 158] on div at bounding box center [98, 160] width 8 height 8
click at [222, 120] on ul "Cut Copy Paste Remove Background Duplicate Select All Delete Group Ungroup Brin…" at bounding box center [223, 163] width 45 height 147
type input "3.21"
